Goal: Task Accomplishment & Management: Manage account settings

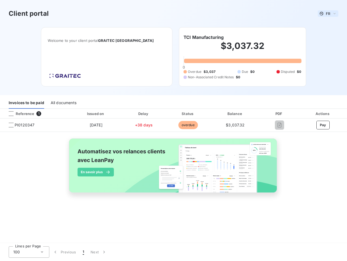
click at [328, 14] on span "FR" at bounding box center [328, 13] width 4 height 4
click at [204, 37] on h6 "TCI Manufacturing" at bounding box center [204, 37] width 40 height 7
click at [26, 103] on div "Invoices to be paid" at bounding box center [27, 102] width 36 height 11
click at [63, 103] on div "All documents" at bounding box center [64, 102] width 26 height 11
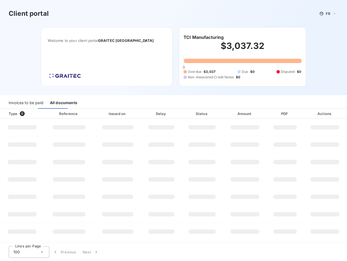
click at [35, 113] on div at bounding box center [32, 113] width 5 height 5
click at [11, 113] on div "Type 0" at bounding box center [23, 113] width 37 height 5
click at [96, 113] on div "Issued on" at bounding box center [118, 113] width 46 height 5
click at [144, 113] on div "Delay" at bounding box center [162, 113] width 38 height 5
click at [188, 113] on div "Status" at bounding box center [202, 113] width 39 height 5
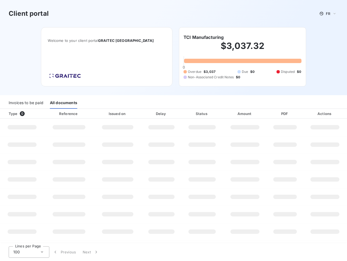
click at [236, 113] on div "Amount" at bounding box center [245, 113] width 42 height 5
